Goal: Complete application form

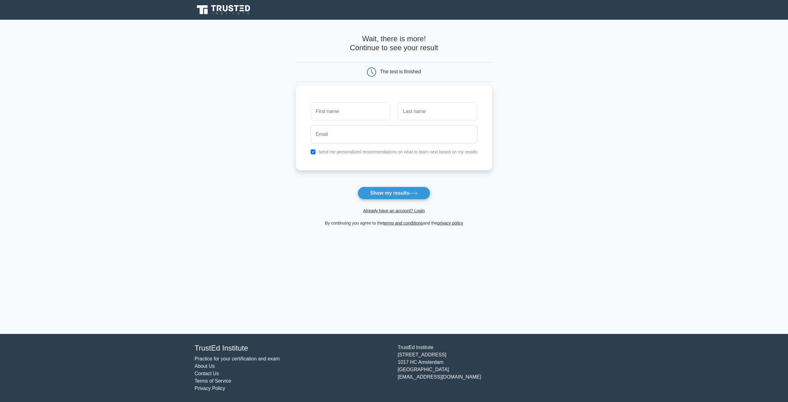
click at [338, 112] on input "text" at bounding box center [351, 112] width 80 height 18
click at [313, 151] on input "checkbox" at bounding box center [313, 151] width 5 height 5
checkbox input "false"
click at [347, 115] on input "text" at bounding box center [351, 112] width 80 height 18
type input "[PERSON_NAME]"
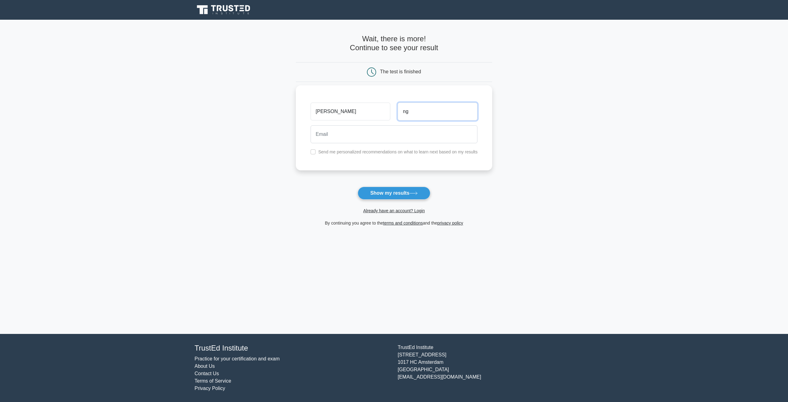
type input "ng"
click at [380, 131] on input "email" at bounding box center [394, 134] width 167 height 18
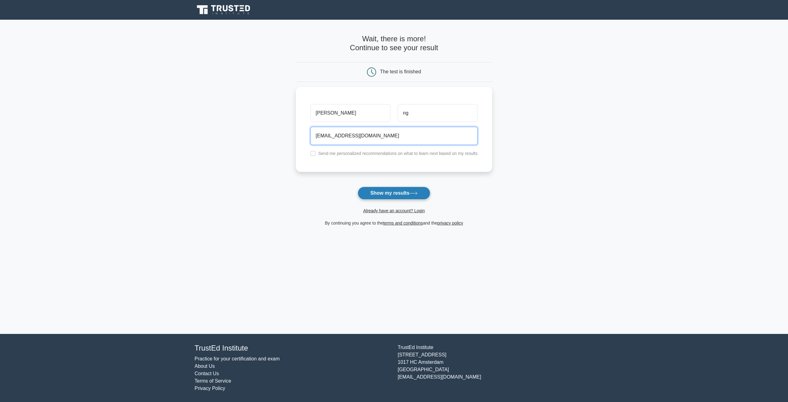
type input "[EMAIL_ADDRESS][DOMAIN_NAME]"
click at [395, 197] on button "Show my results" at bounding box center [394, 193] width 73 height 13
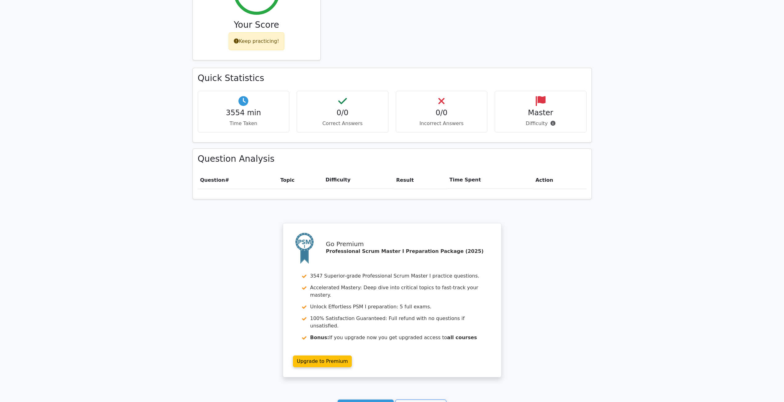
scroll to position [308, 0]
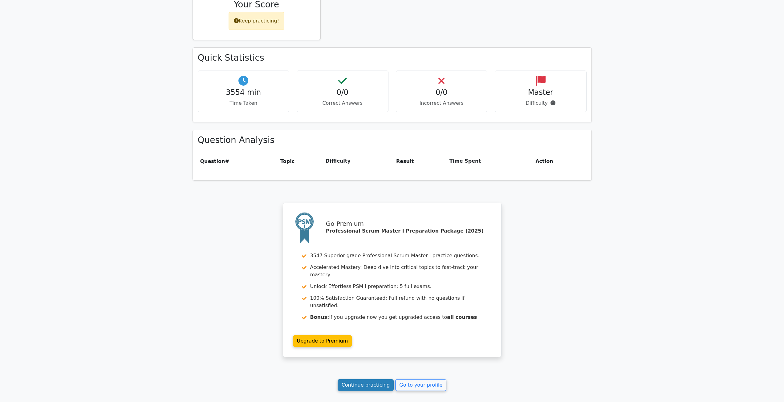
click at [377, 379] on link "Continue practicing" at bounding box center [365, 385] width 56 height 12
